Goal: Navigation & Orientation: Find specific page/section

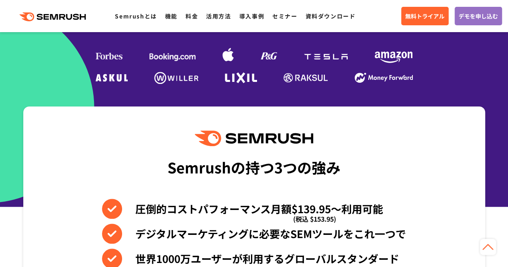
scroll to position [201, 0]
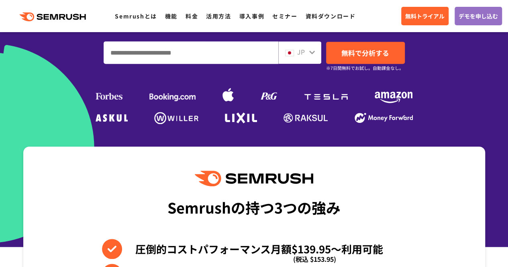
click at [181, 51] on input "ドメイン、キーワードまたはURLを入力してください" at bounding box center [191, 53] width 174 height 22
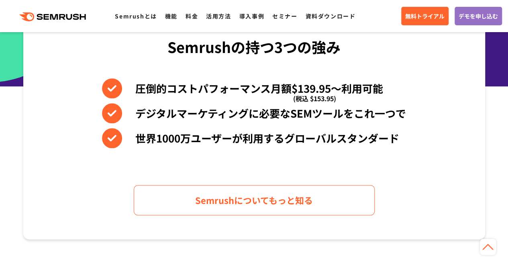
scroll to position [401, 0]
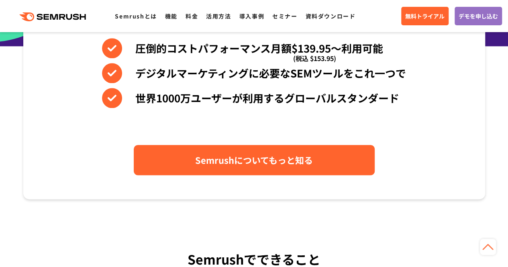
click at [206, 158] on span "Semrushについてもっと知る" at bounding box center [254, 160] width 118 height 14
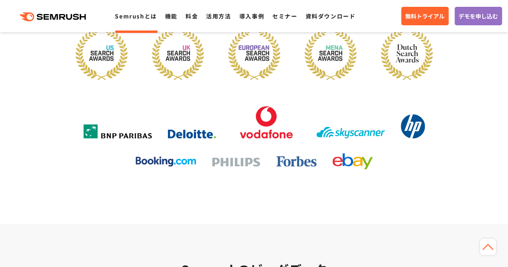
scroll to position [1204, 0]
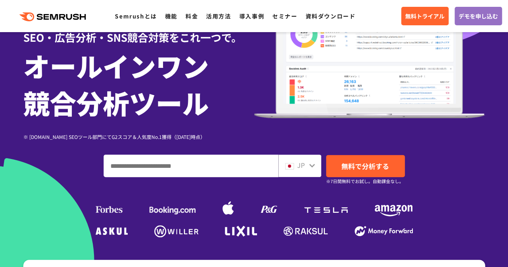
scroll to position [112, 0]
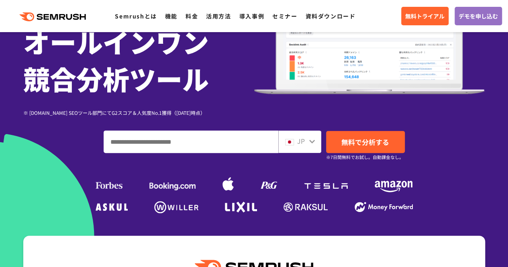
click at [184, 139] on input "ドメイン、キーワードまたはURLを入力してください" at bounding box center [191, 142] width 174 height 22
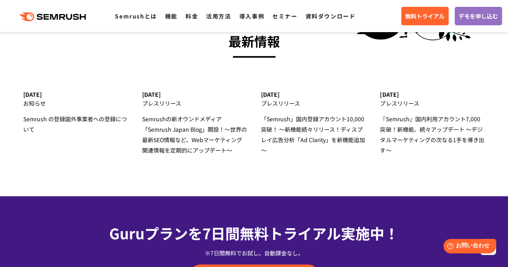
scroll to position [2610, 0]
